Goal: Task Accomplishment & Management: Complete application form

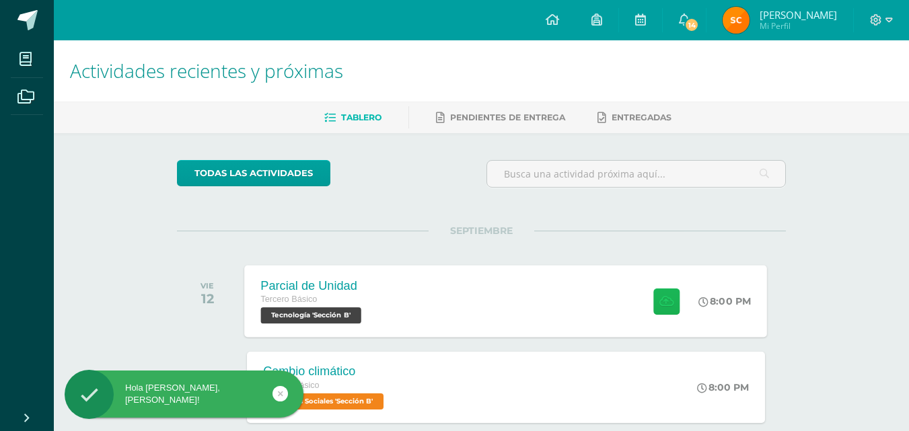
click at [675, 303] on button at bounding box center [666, 301] width 26 height 26
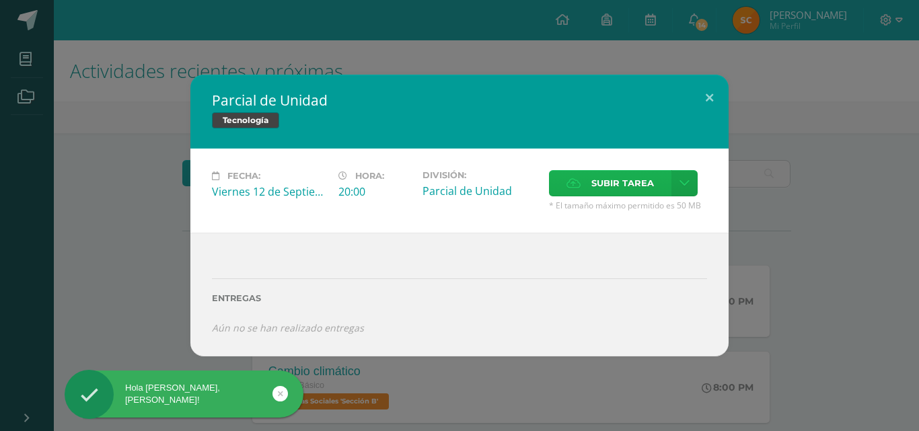
click at [615, 185] on span "Subir tarea" at bounding box center [622, 183] width 63 height 25
click at [0, 0] on input "Subir tarea" at bounding box center [0, 0] width 0 height 0
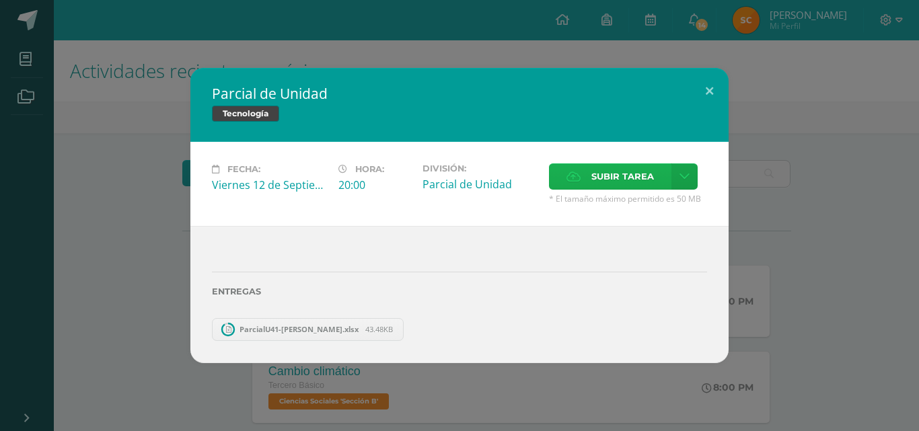
click at [624, 181] on span "Subir tarea" at bounding box center [622, 176] width 63 height 25
click at [0, 0] on input "Subir tarea" at bounding box center [0, 0] width 0 height 0
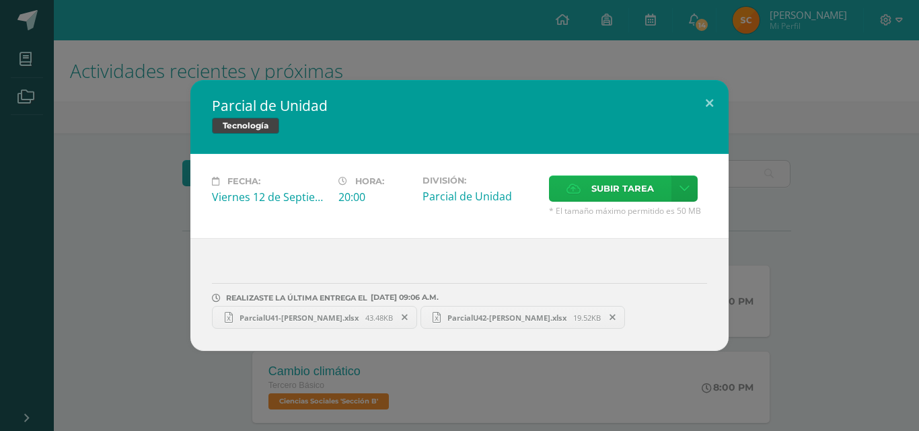
click at [611, 192] on span "Subir tarea" at bounding box center [622, 188] width 63 height 25
click at [0, 0] on input "Subir tarea" at bounding box center [0, 0] width 0 height 0
click at [592, 177] on span "Subir tarea" at bounding box center [622, 188] width 63 height 25
click at [0, 0] on input "Subir tarea" at bounding box center [0, 0] width 0 height 0
click at [702, 99] on button at bounding box center [709, 103] width 38 height 46
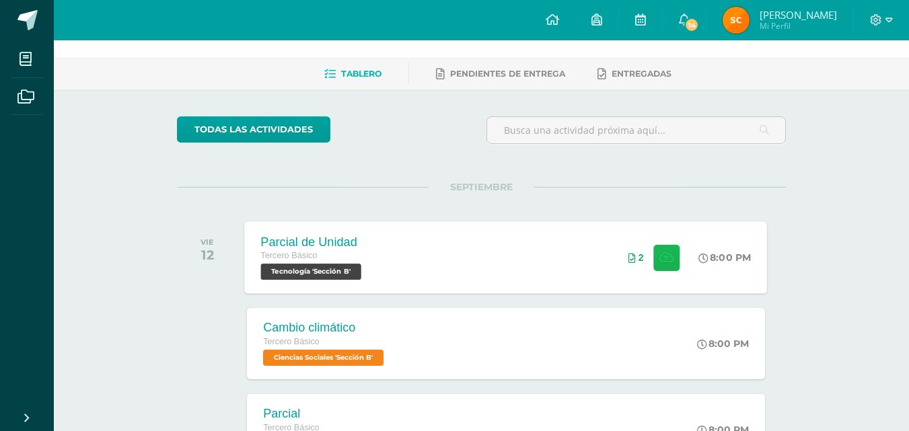
scroll to position [67, 0]
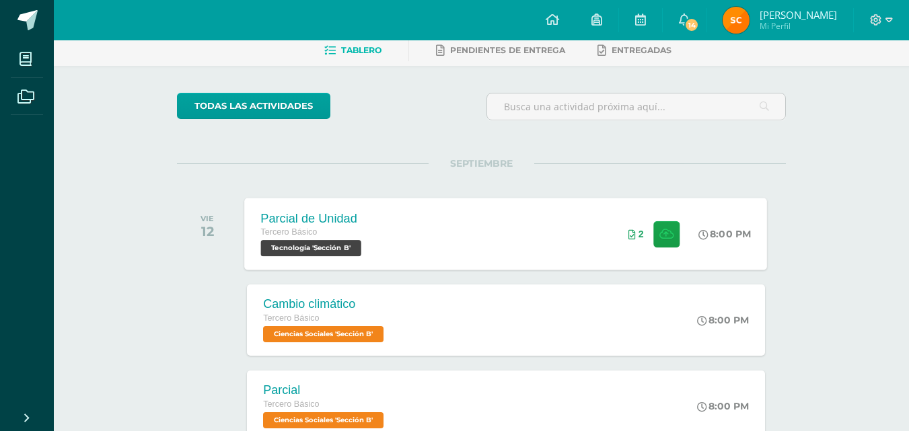
click at [602, 236] on div "Parcial de Unidad Tercero Básico Tecnología 'Sección B' 8:00 PM 2 Parcial de Un…" at bounding box center [506, 234] width 523 height 72
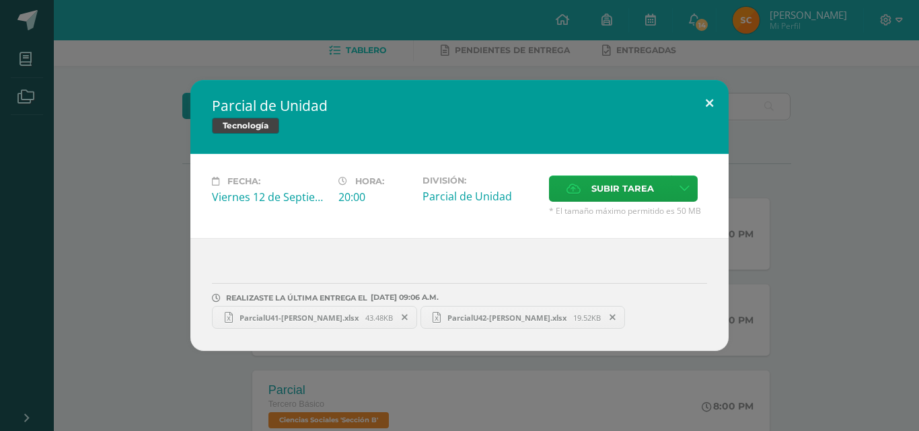
click at [700, 101] on button at bounding box center [709, 103] width 38 height 46
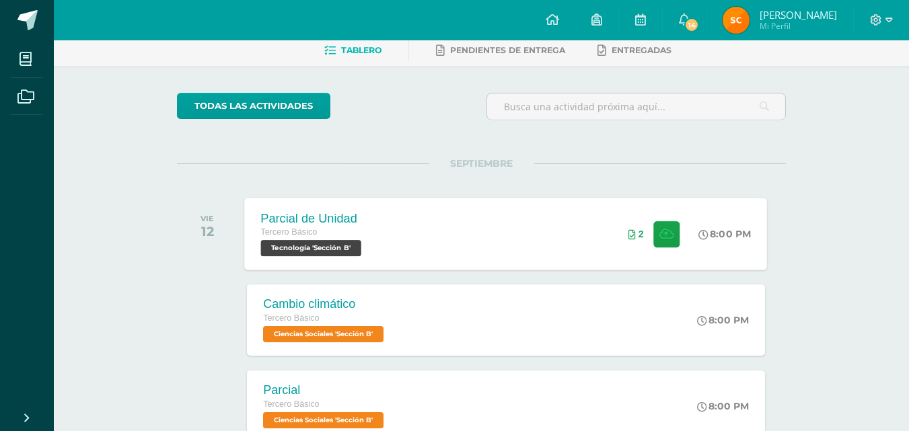
scroll to position [0, 0]
